Goal: Check status: Check status

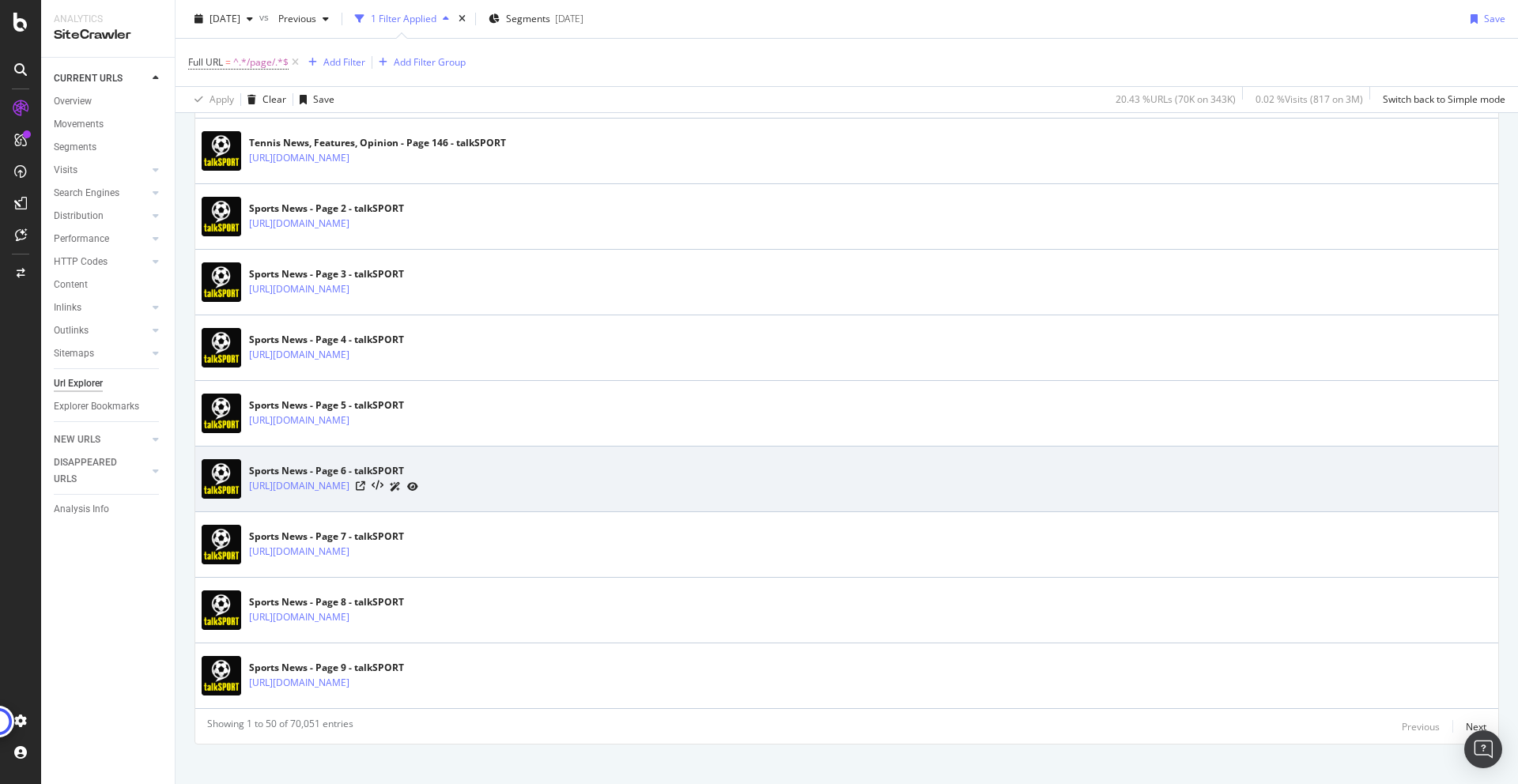
scroll to position [3106, 0]
